Goal: Task Accomplishment & Management: Use online tool/utility

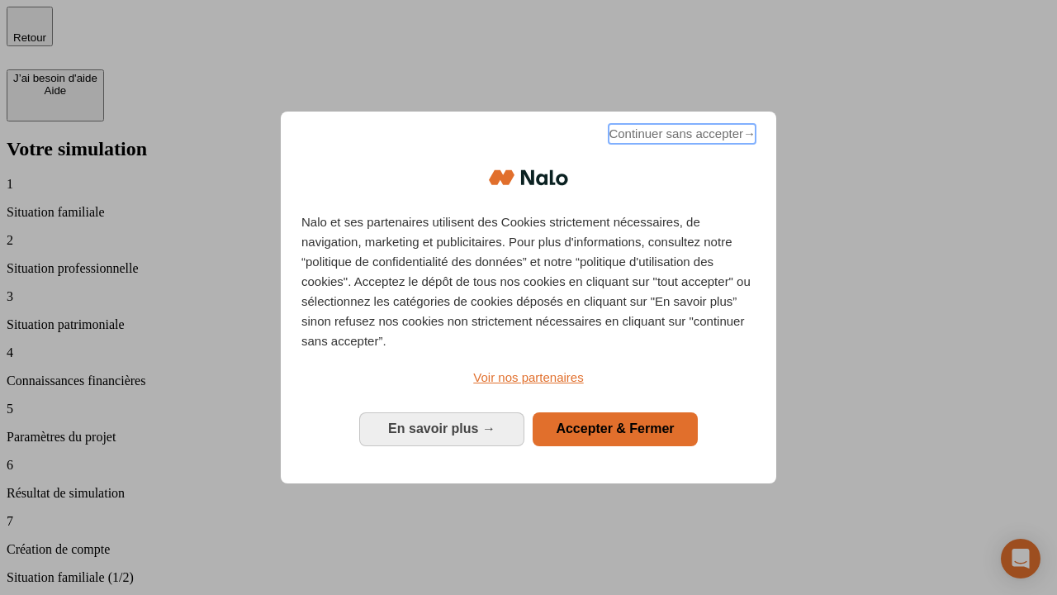
click at [680, 136] on span "Continuer sans accepter →" at bounding box center [682, 134] width 147 height 20
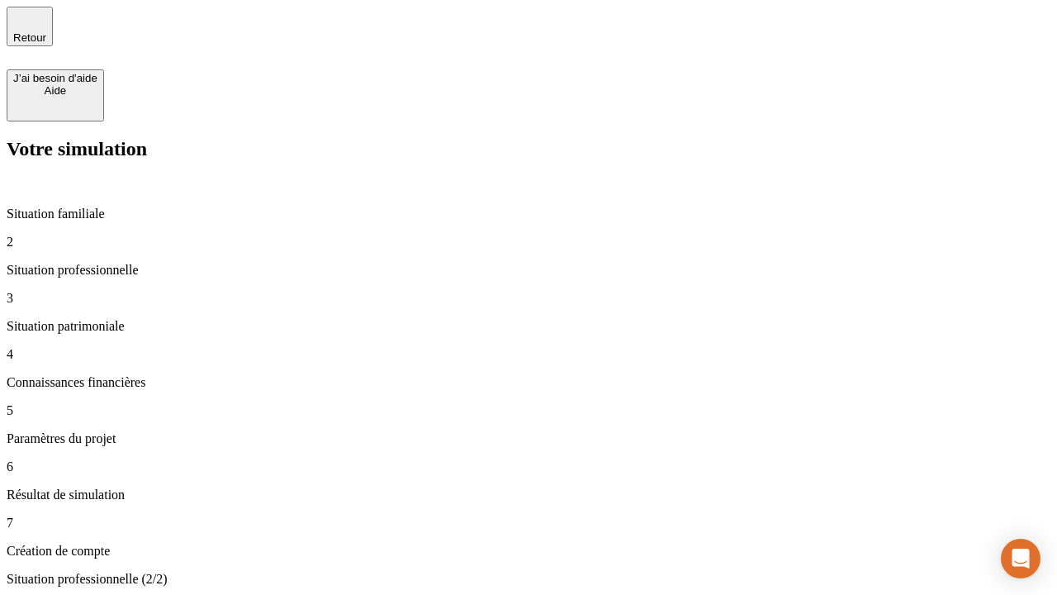
type input "30 000"
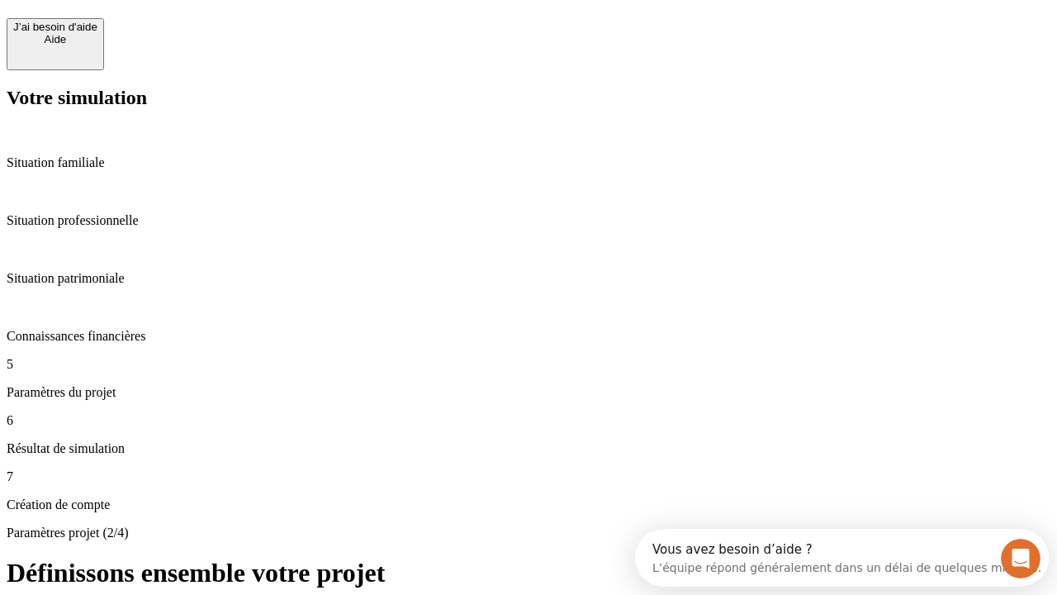
scroll to position [15, 0]
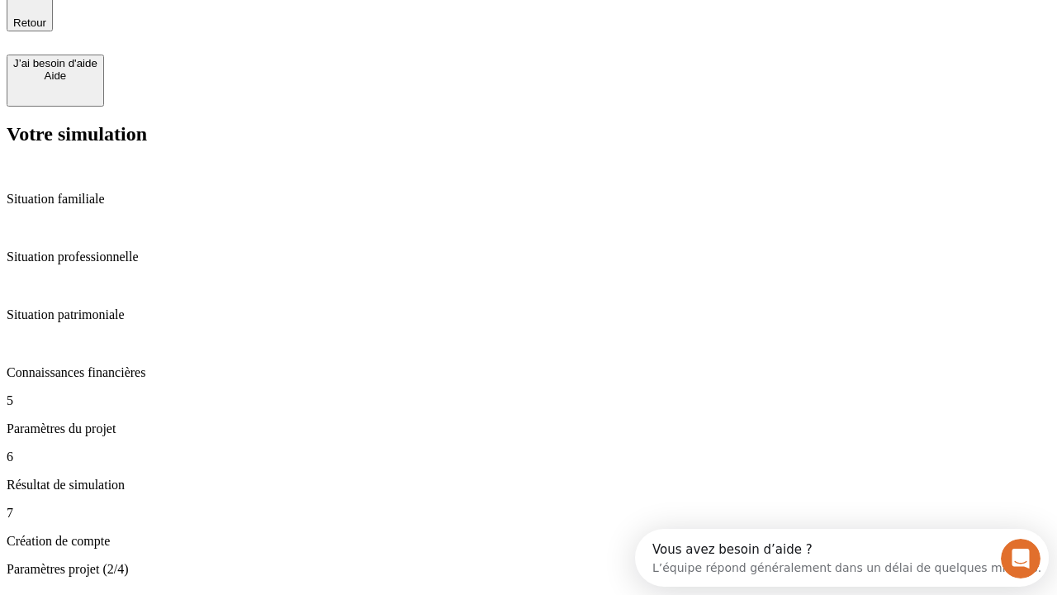
type input "25"
type input "64"
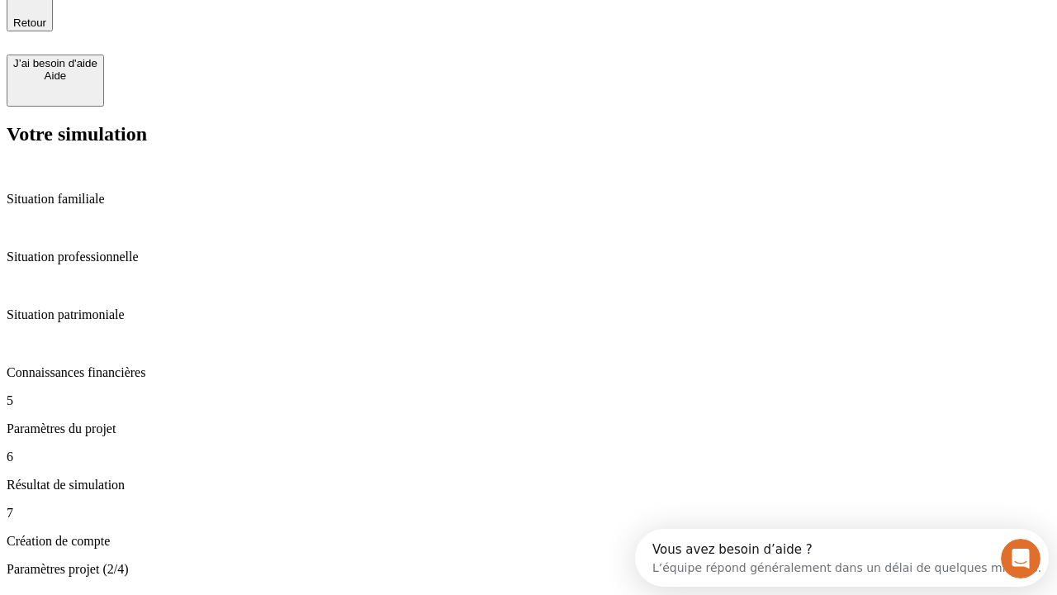
type input "1 000"
type input "640"
